Goal: Transaction & Acquisition: Purchase product/service

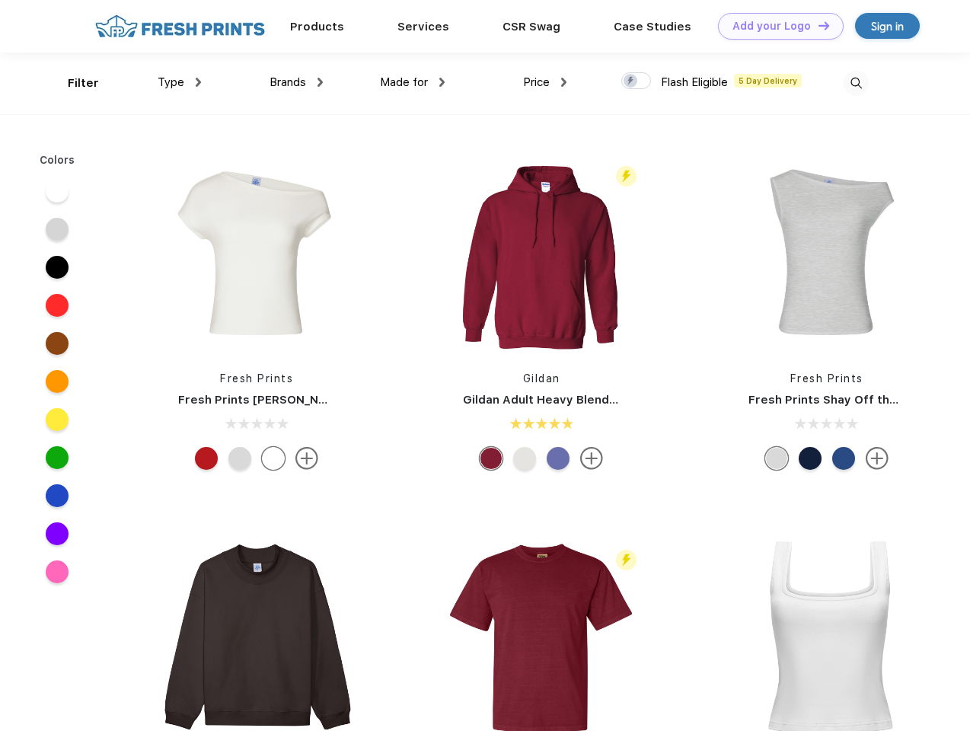
click at [775, 26] on link "Add your Logo Design Tool" at bounding box center [781, 26] width 126 height 27
click at [0, 0] on div "Design Tool" at bounding box center [0, 0] width 0 height 0
click at [817, 25] on link "Add your Logo Design Tool" at bounding box center [781, 26] width 126 height 27
click at [73, 83] on div "Filter" at bounding box center [83, 84] width 31 height 18
click at [180, 82] on span "Type" at bounding box center [171, 82] width 27 height 14
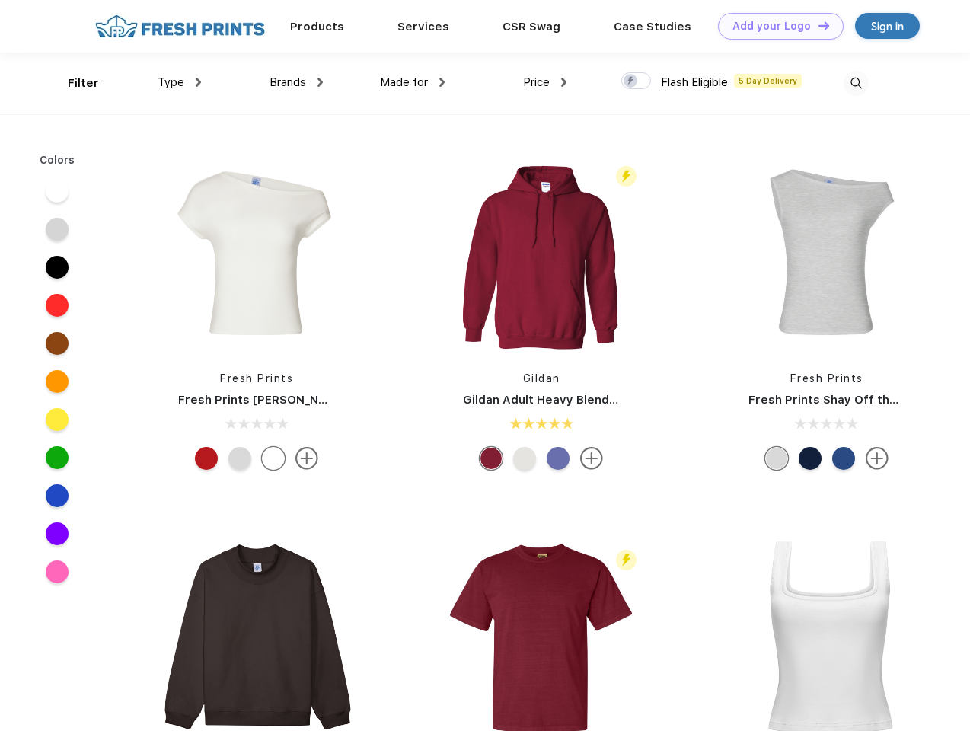
click at [296, 82] on span "Brands" at bounding box center [287, 82] width 37 height 14
click at [412, 82] on span "Made for" at bounding box center [404, 82] width 48 height 14
click at [545, 82] on span "Price" at bounding box center [536, 82] width 27 height 14
click at [636, 81] on div at bounding box center [636, 80] width 30 height 17
click at [631, 81] on input "checkbox" at bounding box center [626, 77] width 10 height 10
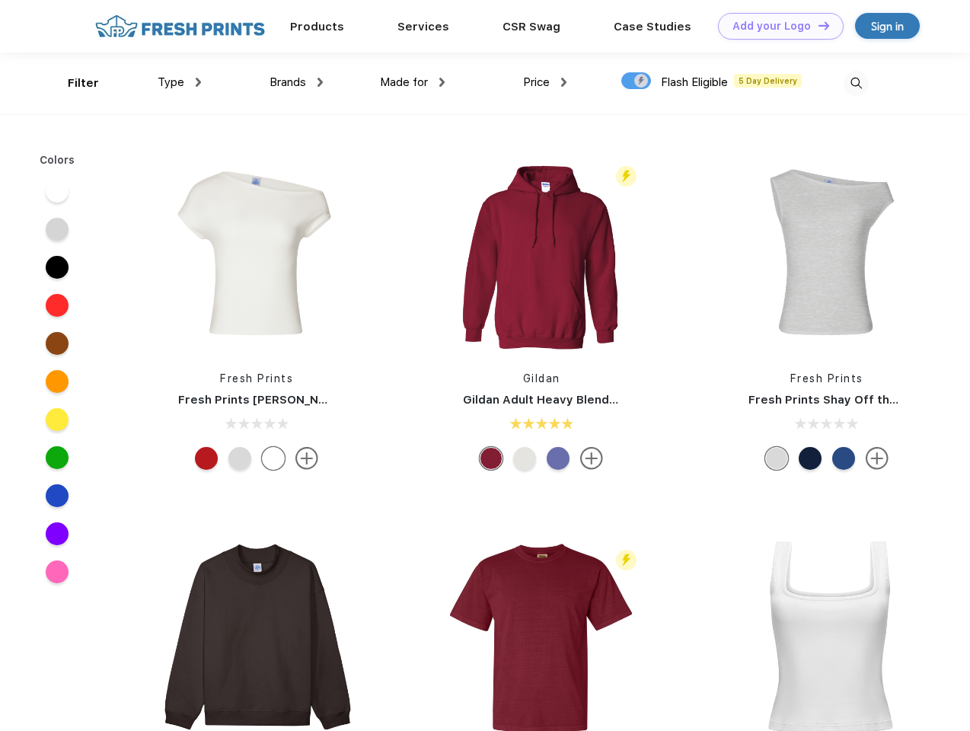
click at [855, 83] on img at bounding box center [855, 83] width 25 height 25
